Goal: Task Accomplishment & Management: Manage account settings

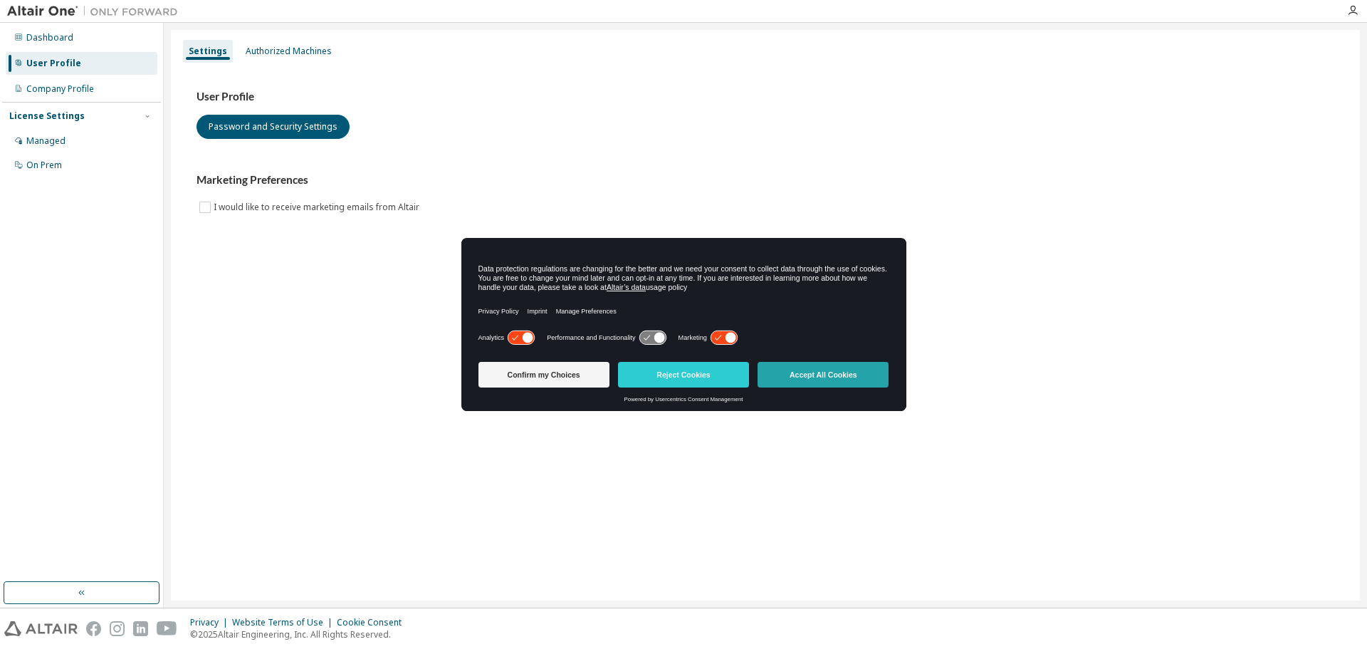
click at [838, 387] on button "Accept All Cookies" at bounding box center [823, 375] width 131 height 26
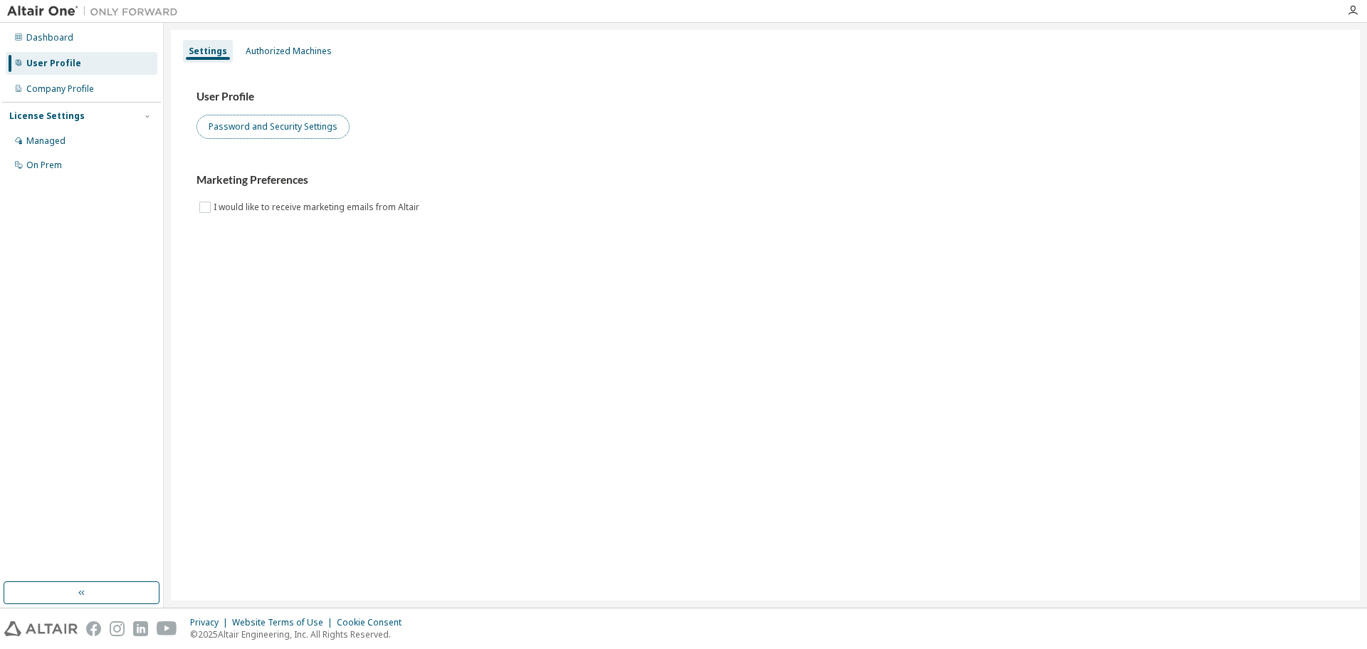
click at [257, 137] on button "Password and Security Settings" at bounding box center [273, 127] width 153 height 24
